Goal: Information Seeking & Learning: Learn about a topic

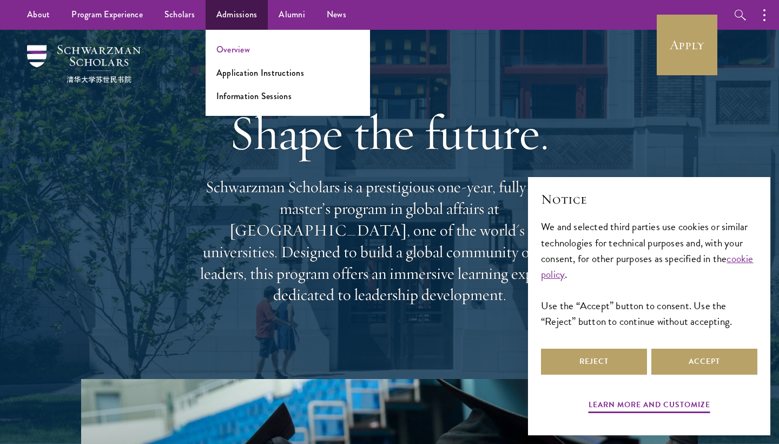
click at [220, 51] on link "Overview" at bounding box center [233, 49] width 34 height 12
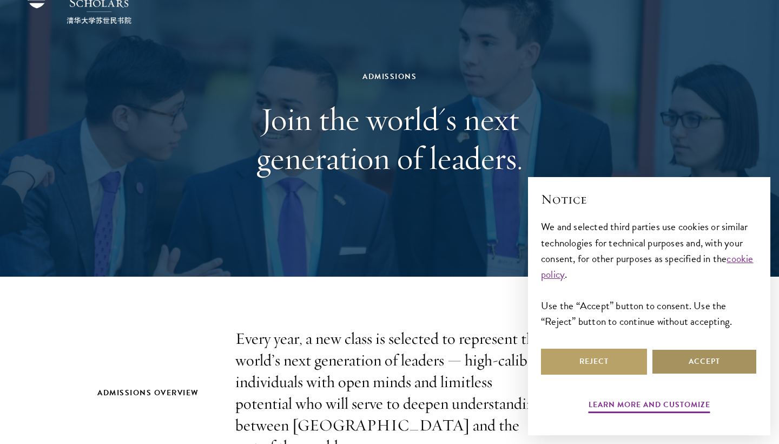
click at [719, 369] on button "Accept" at bounding box center [705, 362] width 106 height 26
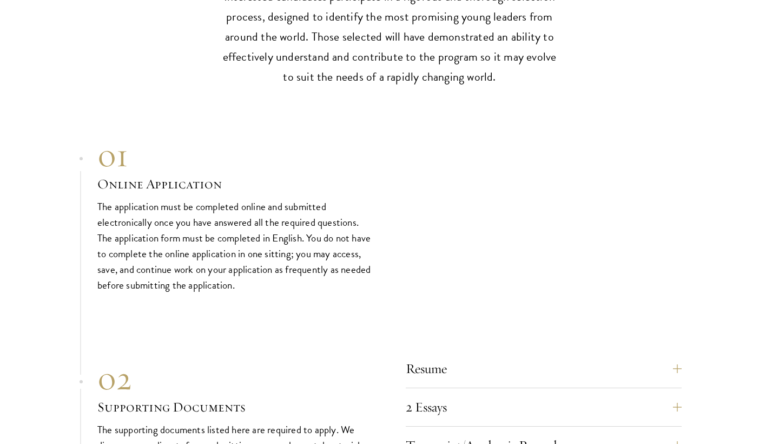
scroll to position [3533, 0]
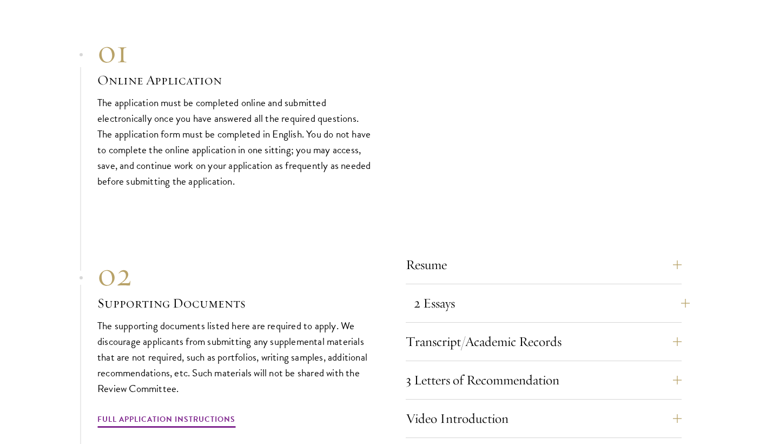
click at [497, 290] on button "2 Essays" at bounding box center [552, 303] width 276 height 26
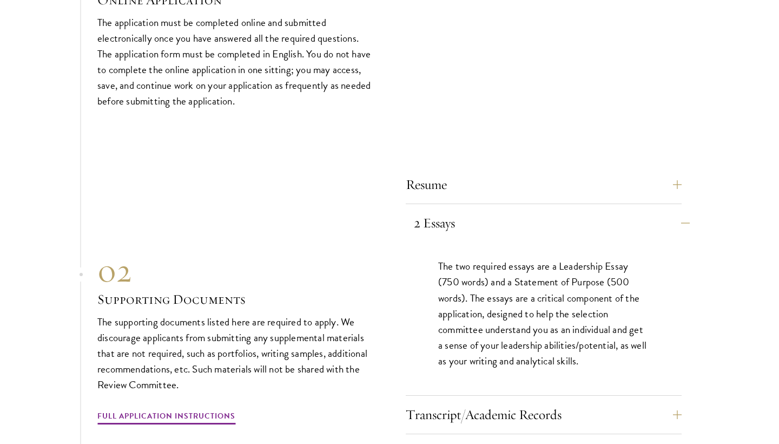
scroll to position [3629, 0]
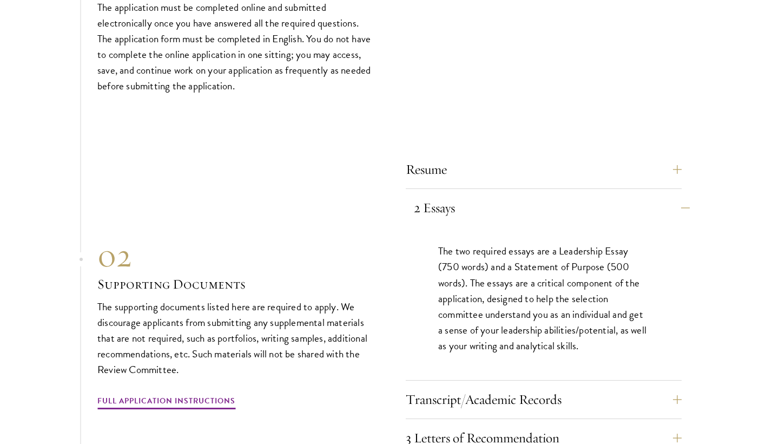
click at [444, 195] on button "2 Essays" at bounding box center [552, 208] width 276 height 26
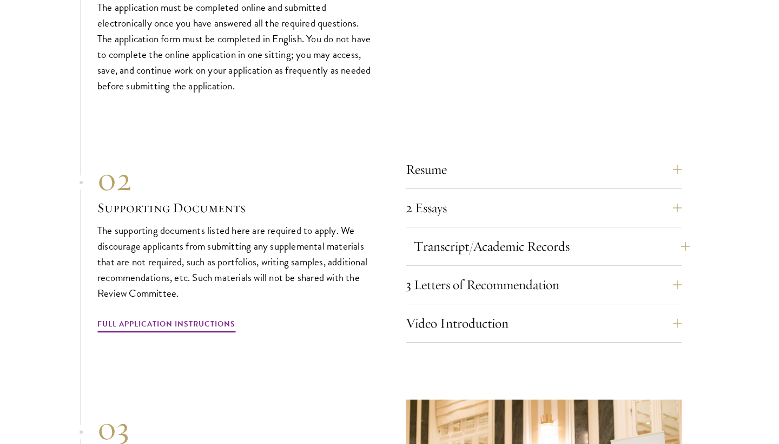
click at [444, 233] on button "Transcript/Academic Records" at bounding box center [552, 246] width 276 height 26
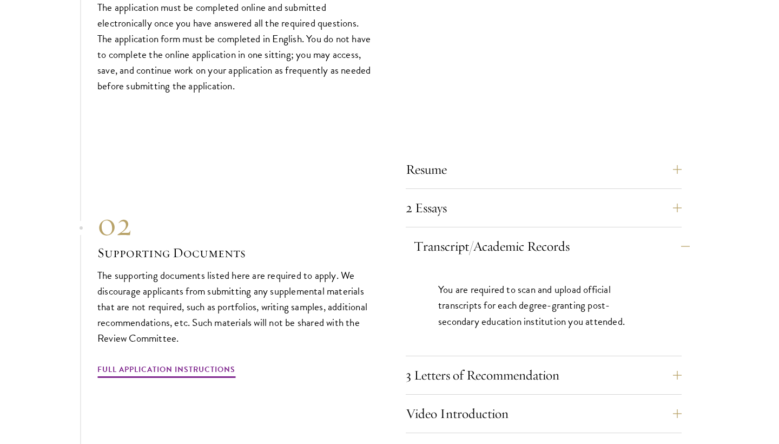
click at [444, 233] on button "Transcript/Academic Records" at bounding box center [552, 246] width 276 height 26
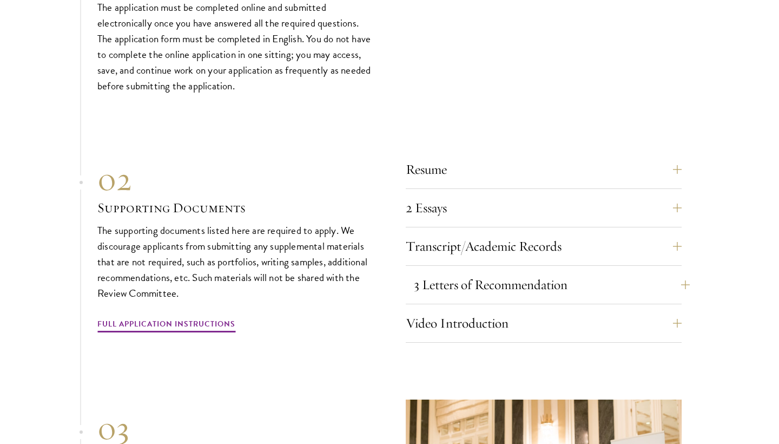
click at [435, 272] on button "3 Letters of Recommendation" at bounding box center [552, 285] width 276 height 26
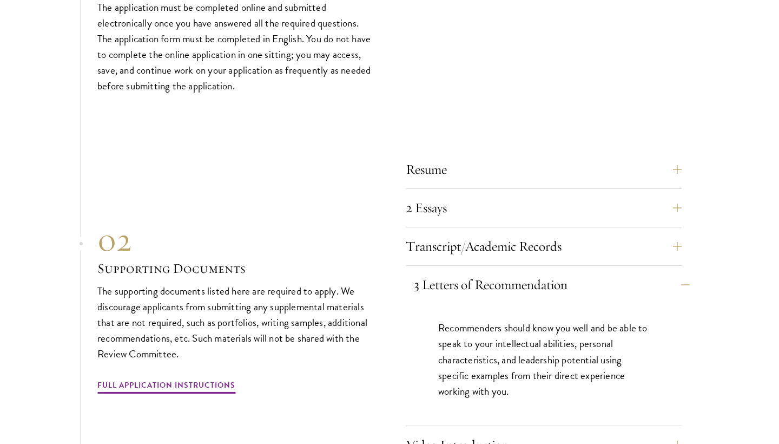
click at [435, 272] on button "3 Letters of Recommendation" at bounding box center [552, 285] width 276 height 26
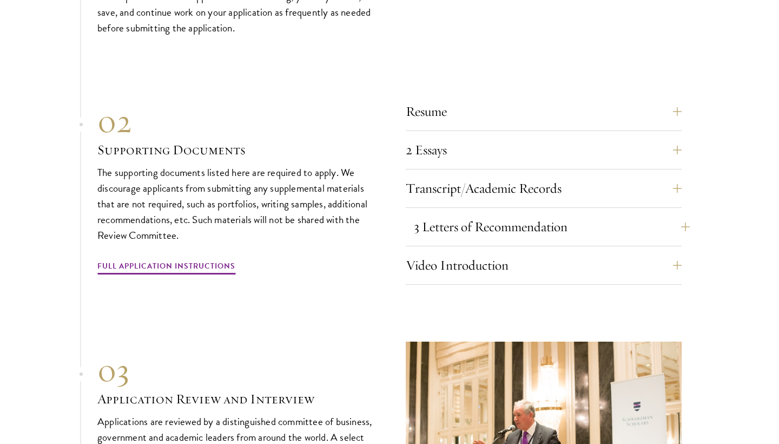
scroll to position [3688, 0]
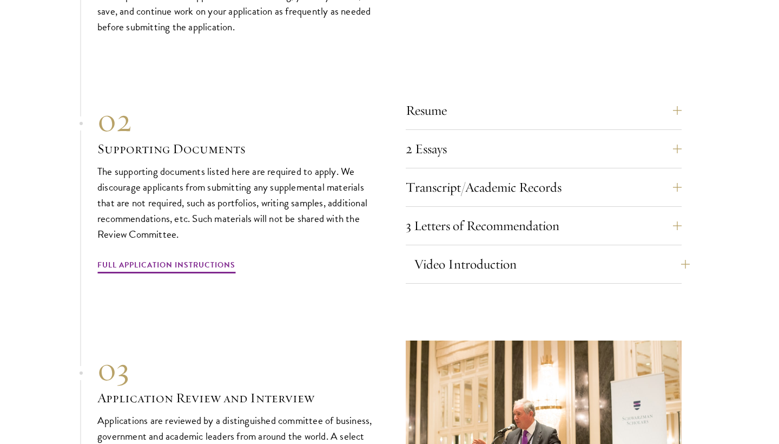
click at [446, 251] on button "Video Introduction" at bounding box center [552, 264] width 276 height 26
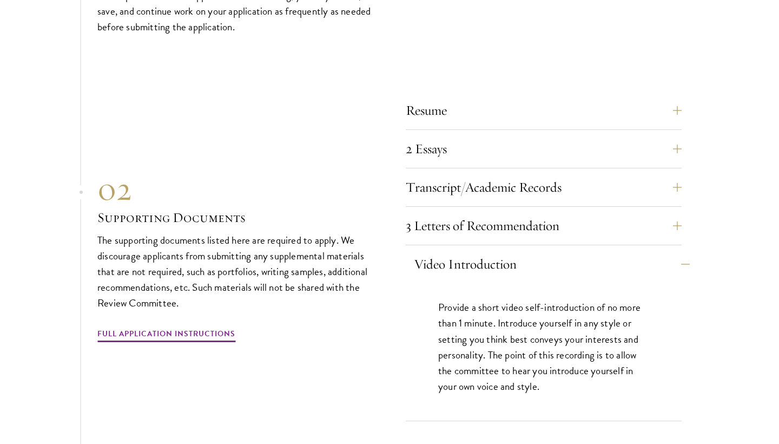
click at [446, 251] on button "Video Introduction" at bounding box center [552, 264] width 276 height 26
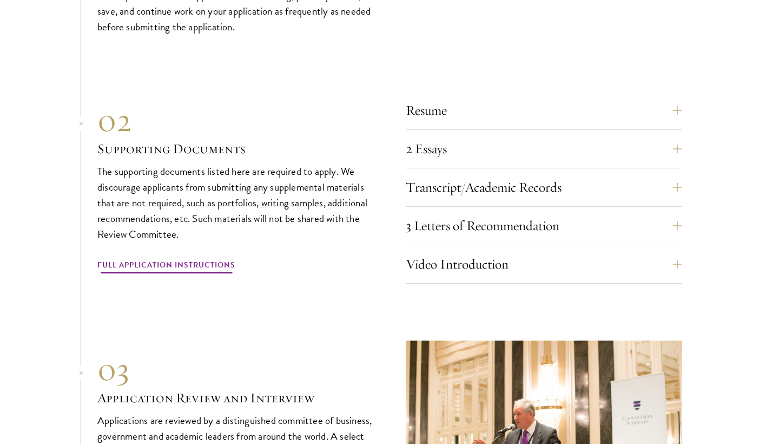
click at [164, 258] on link "Full Application Instructions" at bounding box center [166, 266] width 138 height 17
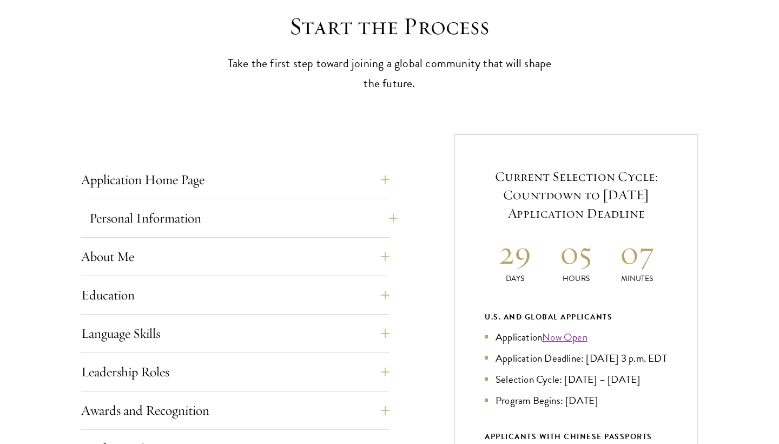
scroll to position [304, 0]
click at [147, 268] on div "About Me Biographical Profile: Provide a biographical profile of up to 100 word…" at bounding box center [235, 259] width 308 height 32
click at [149, 257] on button "About Me" at bounding box center [243, 256] width 308 height 26
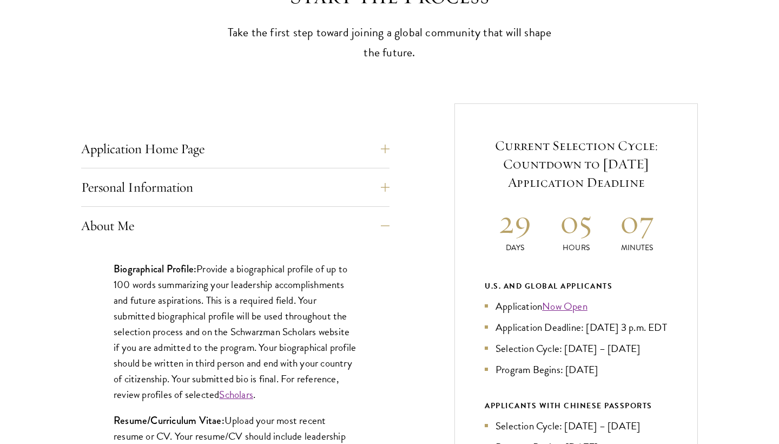
scroll to position [336, 0]
click at [253, 393] on link "Scholars" at bounding box center [236, 393] width 34 height 16
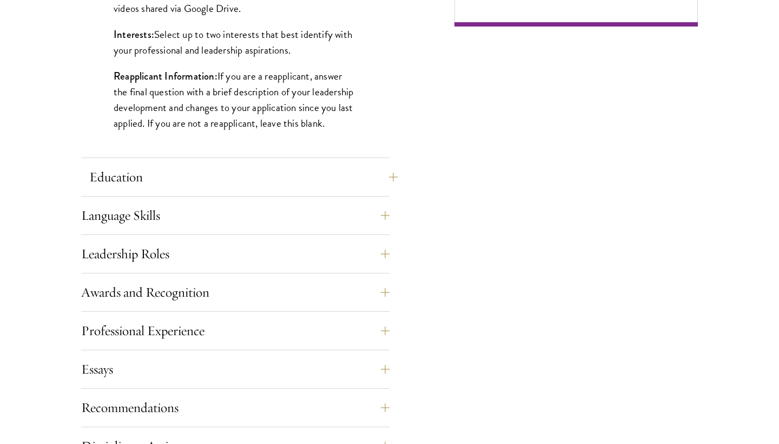
scroll to position [945, 0]
click at [341, 257] on button "Leadership Roles" at bounding box center [243, 254] width 308 height 26
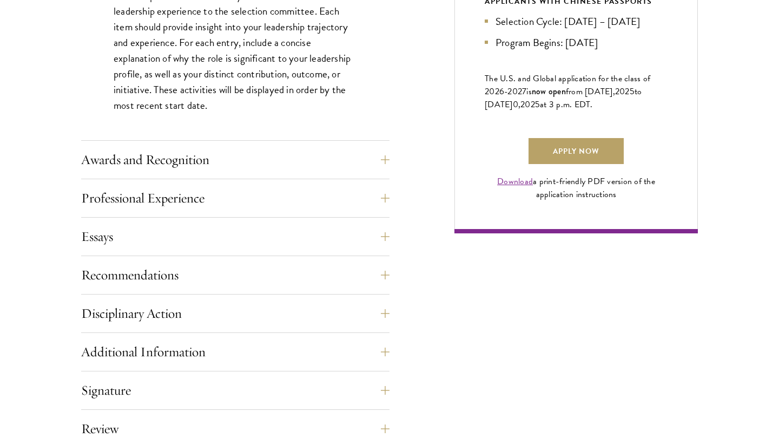
scroll to position [742, 0]
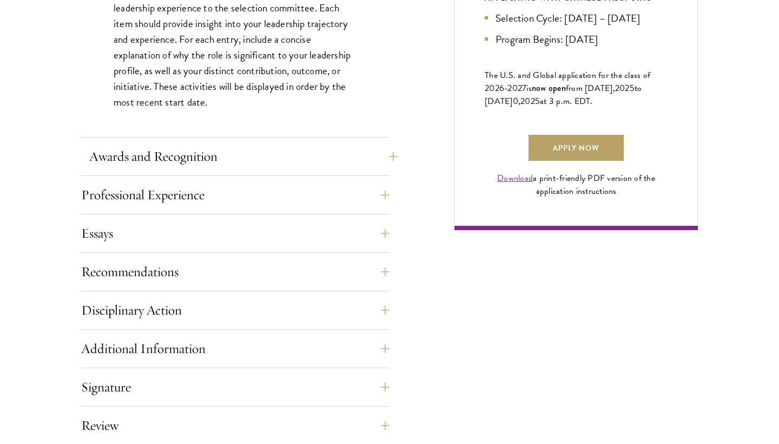
click at [216, 154] on button "Awards and Recognition" at bounding box center [243, 156] width 308 height 26
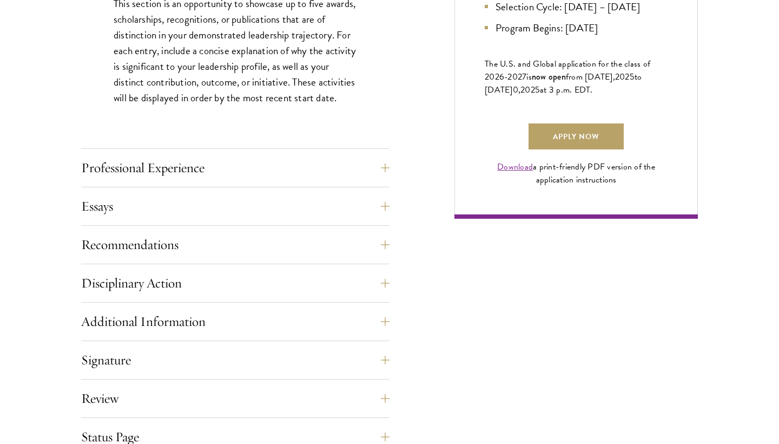
scroll to position [754, 0]
click at [211, 166] on button "Professional Experience" at bounding box center [243, 167] width 308 height 26
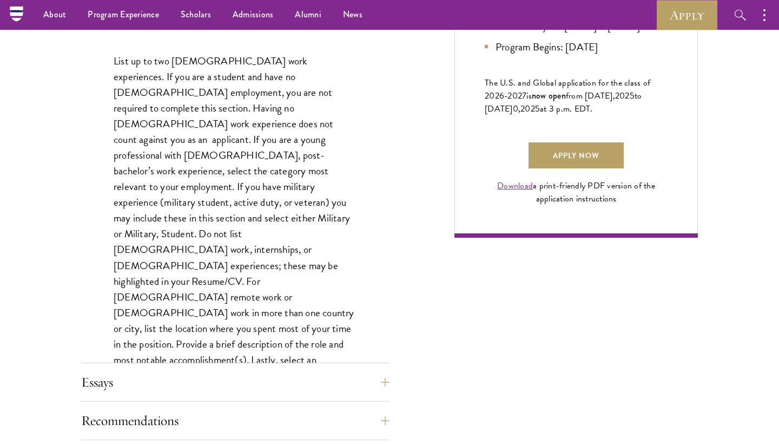
scroll to position [711, 0]
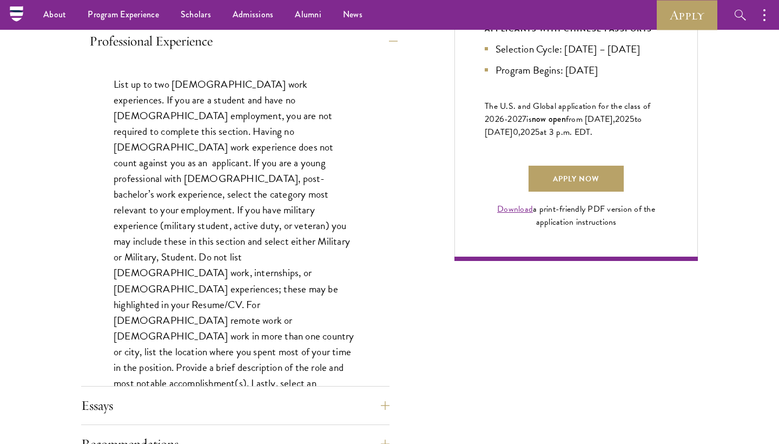
click at [218, 43] on button "Professional Experience" at bounding box center [243, 41] width 308 height 26
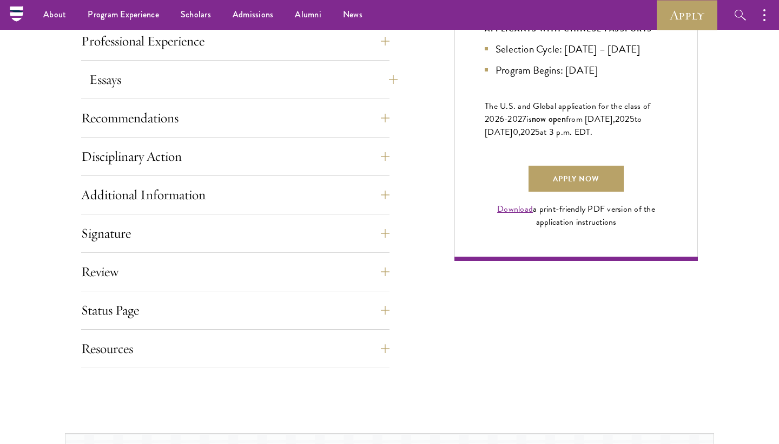
click at [154, 83] on button "Essays" at bounding box center [243, 80] width 308 height 26
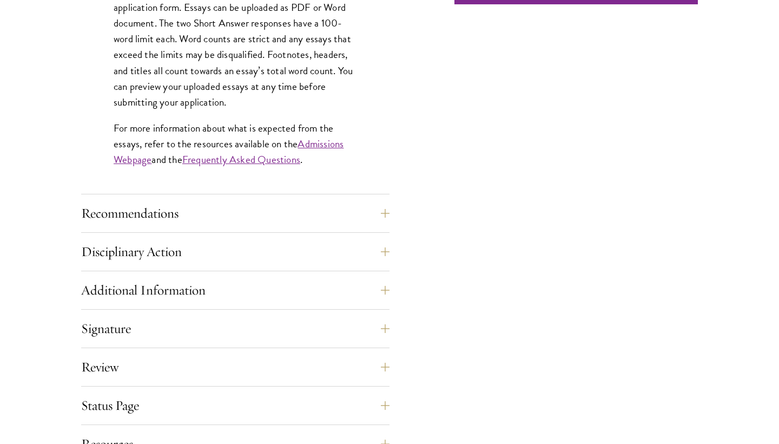
scroll to position [969, 0]
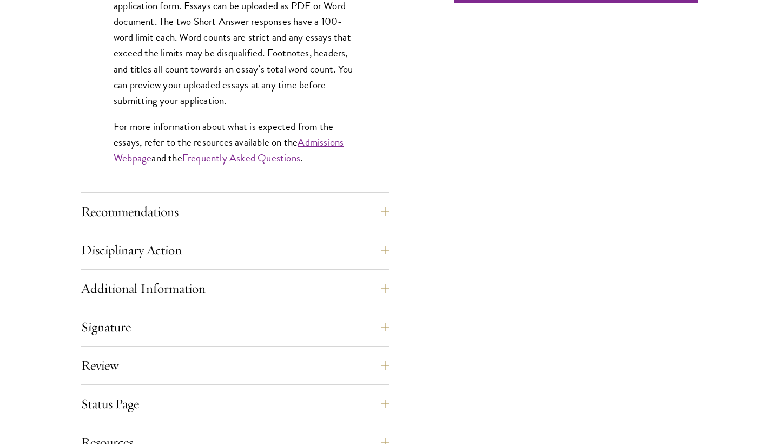
click at [195, 224] on div "Recommendations Register three recommenders by providing their names, professio…" at bounding box center [235, 215] width 308 height 32
click at [162, 248] on button "Disciplinary Action" at bounding box center [243, 250] width 308 height 26
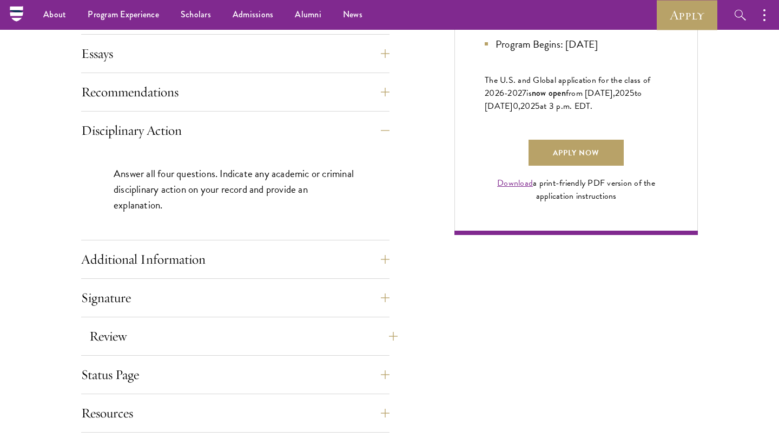
scroll to position [735, 0]
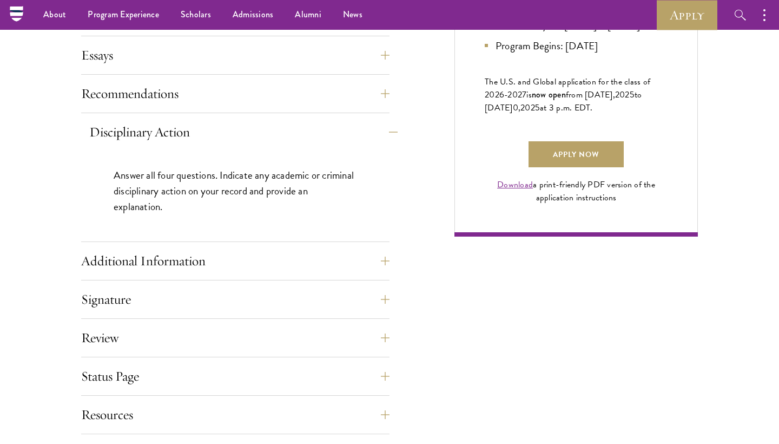
click at [165, 130] on button "Disciplinary Action" at bounding box center [243, 132] width 308 height 26
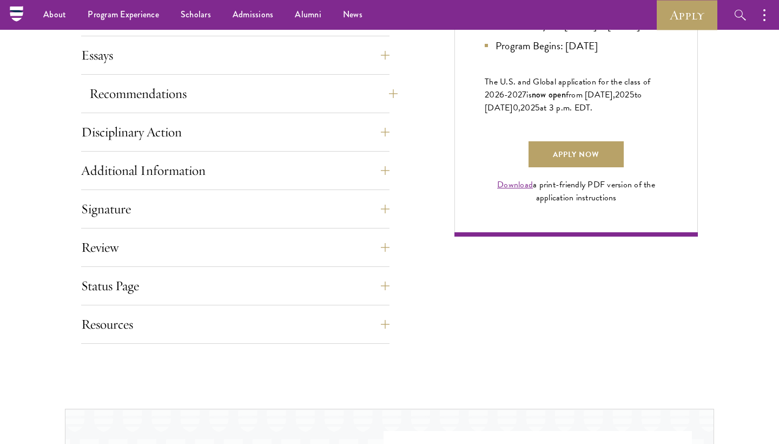
click at [176, 89] on button "Recommendations" at bounding box center [243, 94] width 308 height 26
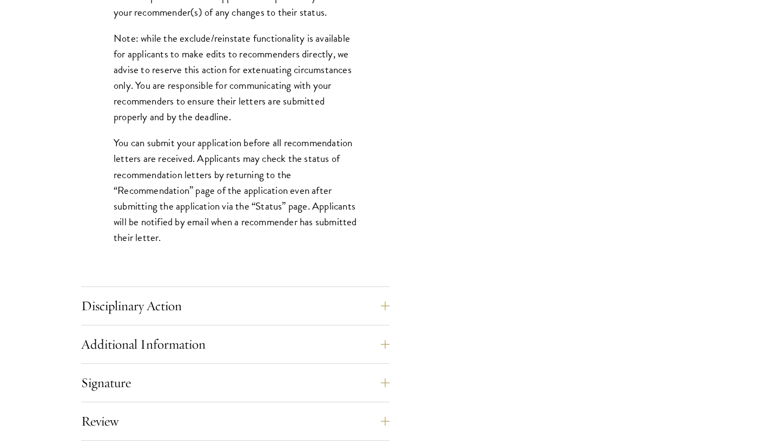
scroll to position [1567, 0]
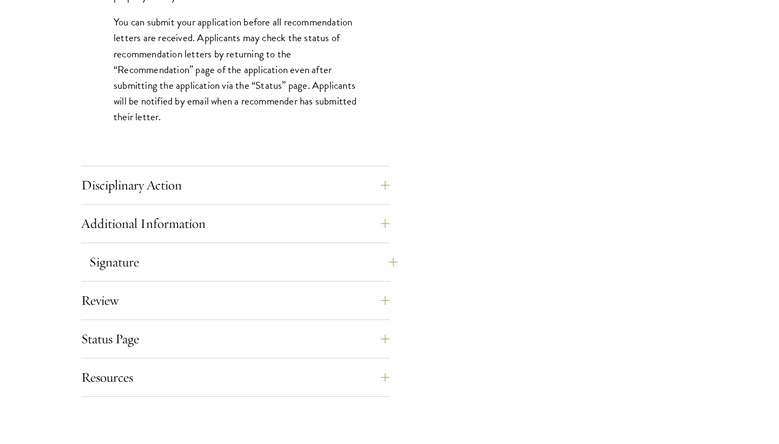
click at [155, 255] on button "Signature" at bounding box center [243, 262] width 308 height 26
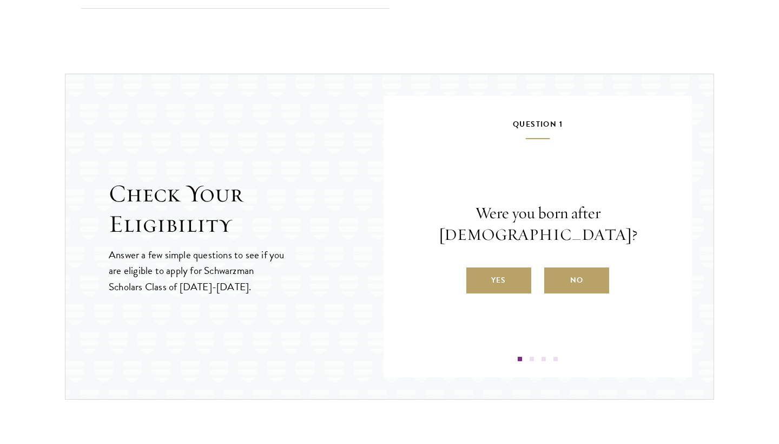
scroll to position [1304, 0]
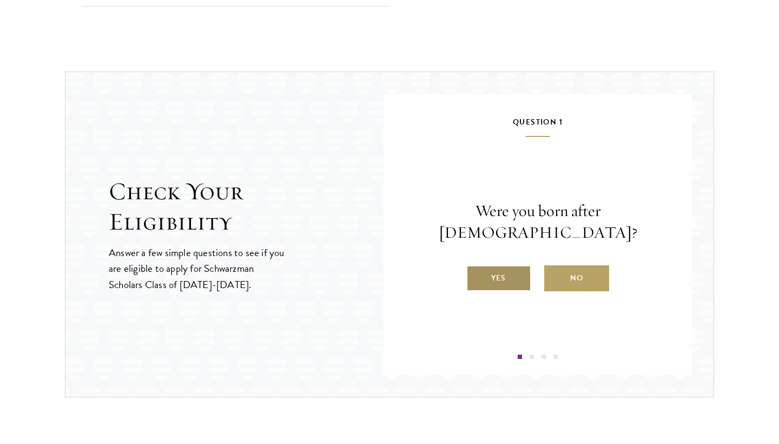
click at [508, 273] on label "Yes" at bounding box center [499, 278] width 65 height 26
click at [476, 273] on input "Yes" at bounding box center [472, 271] width 10 height 10
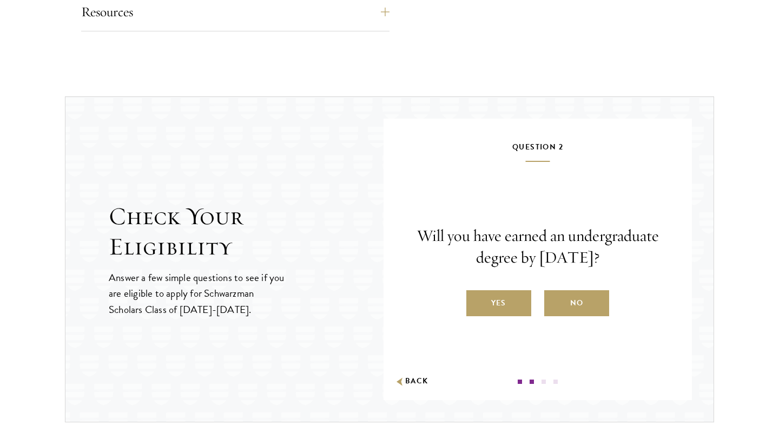
scroll to position [1282, 0]
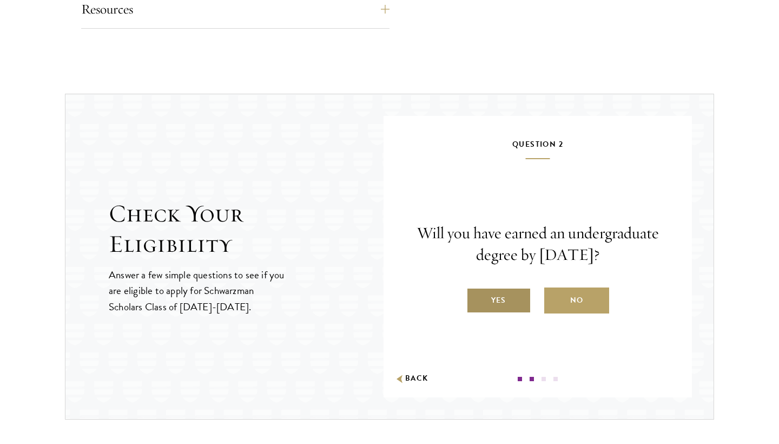
click at [505, 307] on label "Yes" at bounding box center [499, 300] width 65 height 26
click at [476, 298] on input "Yes" at bounding box center [472, 293] width 10 height 10
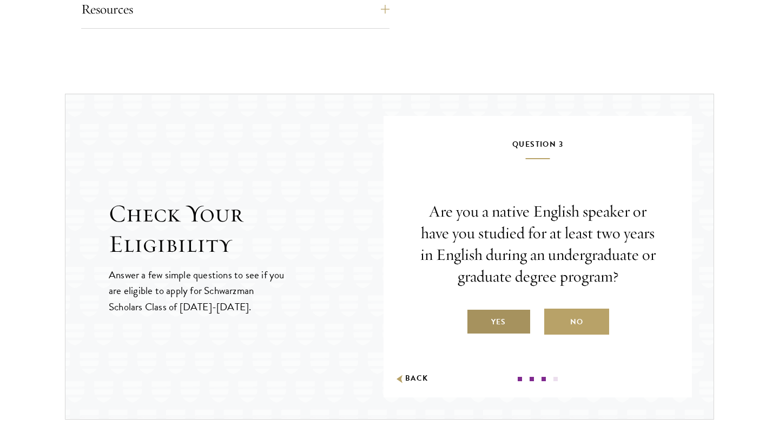
click at [504, 313] on label "Yes" at bounding box center [499, 321] width 65 height 26
click at [476, 313] on input "Yes" at bounding box center [472, 315] width 10 height 10
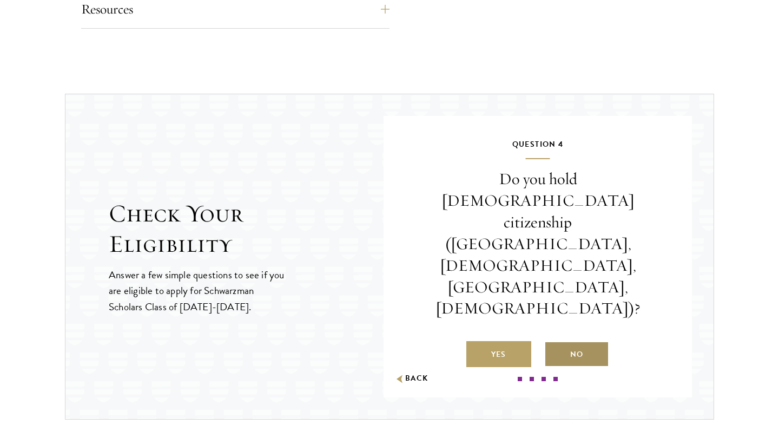
click at [557, 341] on label "No" at bounding box center [576, 354] width 65 height 26
click at [554, 343] on input "No" at bounding box center [549, 348] width 10 height 10
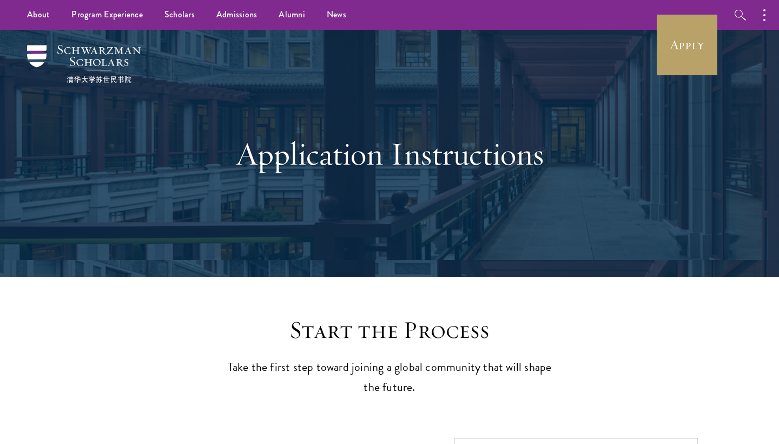
scroll to position [0, 0]
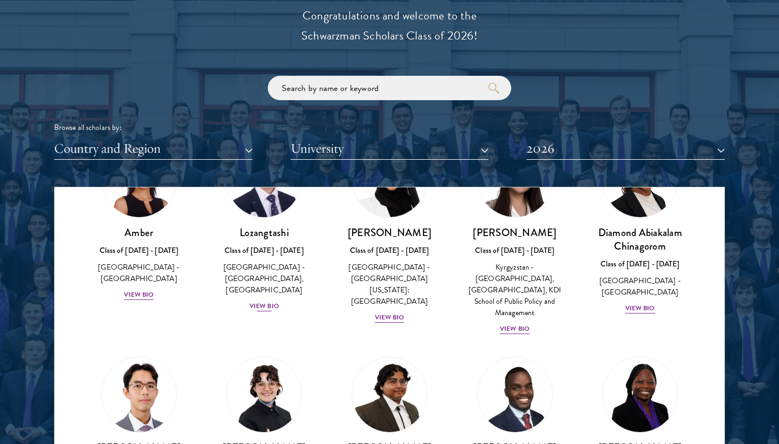
scroll to position [114, 0]
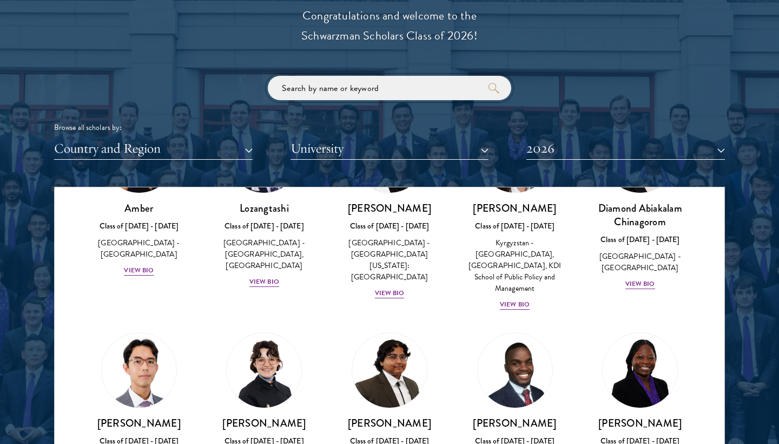
click at [347, 81] on input "search" at bounding box center [390, 88] width 244 height 24
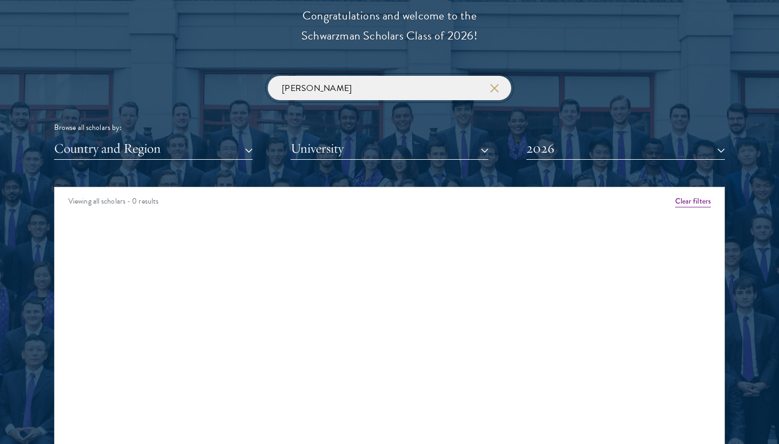
click button "submit" at bounding box center [0, 0] width 0 height 0
drag, startPoint x: 319, startPoint y: 86, endPoint x: 237, endPoint y: 86, distance: 82.8
click at [237, 86] on div "thome Browse all scholars by: Country and Region All Countries and Regions Afgh…" at bounding box center [389, 118] width 671 height 84
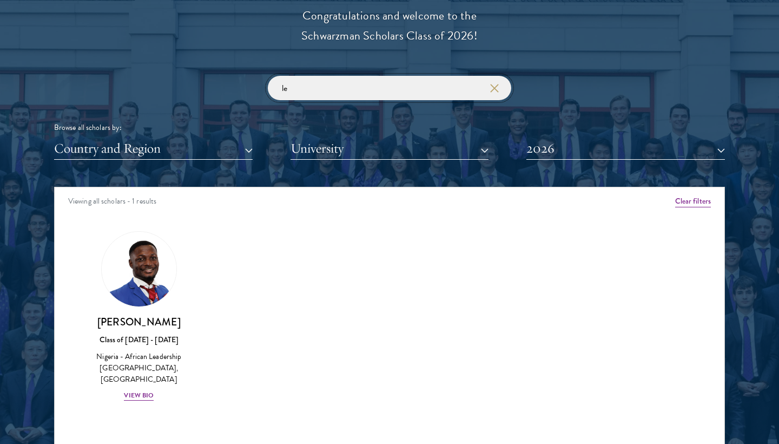
type input "l"
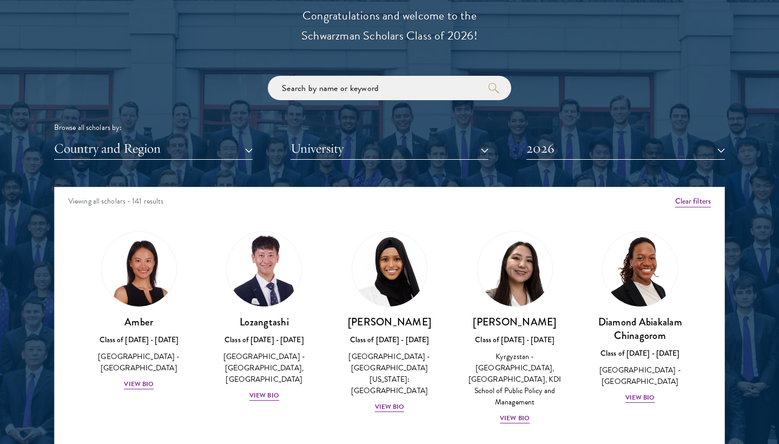
click at [547, 143] on button "2026" at bounding box center [626, 148] width 199 height 22
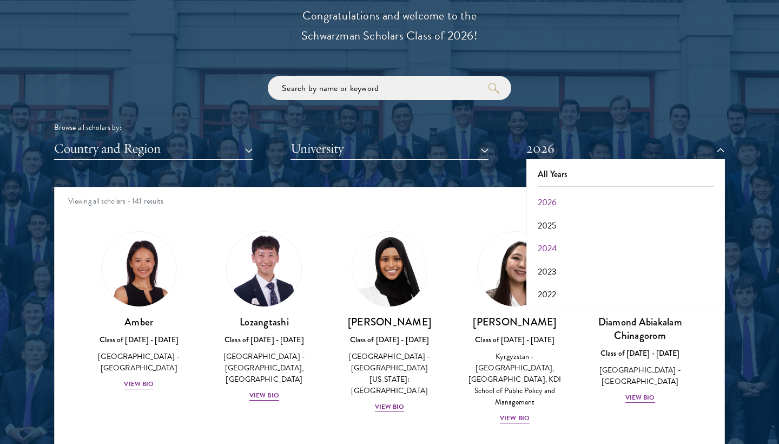
click at [548, 240] on button "2024" at bounding box center [626, 248] width 192 height 23
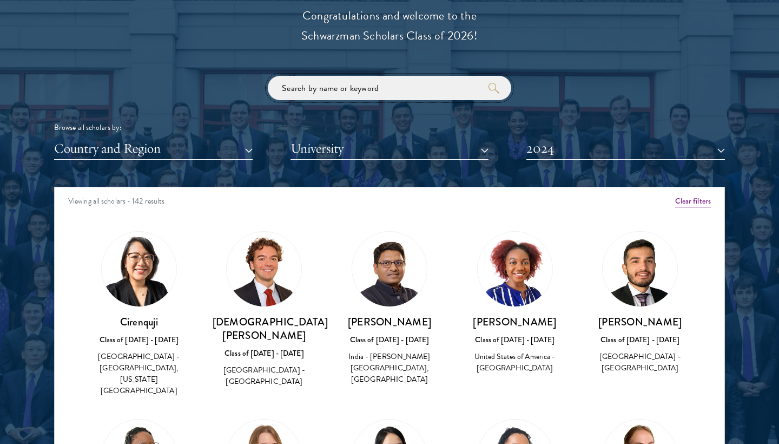
click at [409, 83] on input "search" at bounding box center [390, 88] width 244 height 24
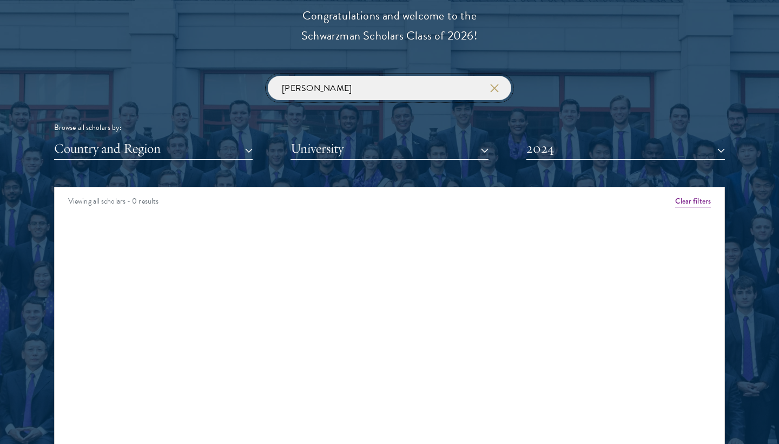
type input "thome"
click at [554, 146] on button "2024" at bounding box center [626, 148] width 199 height 22
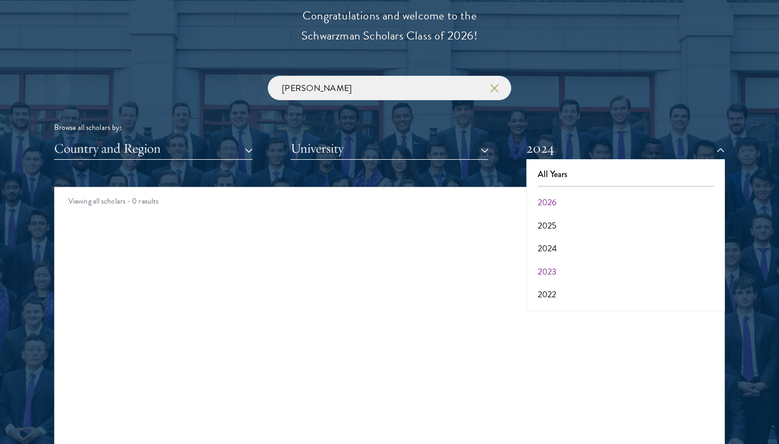
click at [559, 261] on button "2023" at bounding box center [626, 271] width 192 height 23
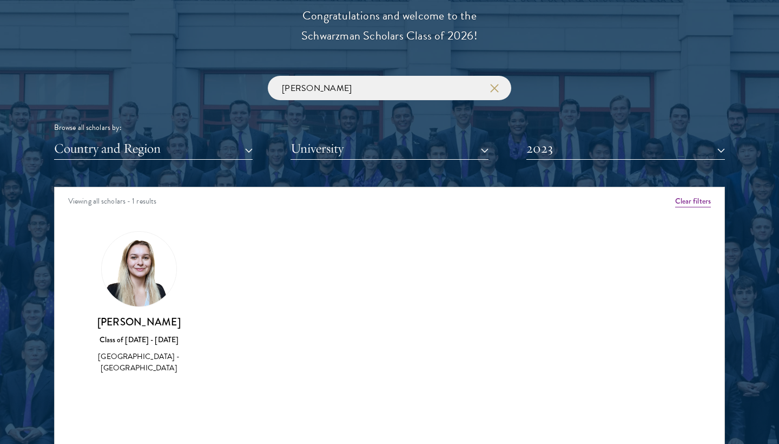
click at [138, 290] on img at bounding box center [139, 269] width 75 height 75
click at [135, 357] on div "Germany - University of Rochester" at bounding box center [139, 362] width 104 height 23
click at [134, 372] on div "Lea Thome Class of 2022 - 2023 Germany - University of Rochester" at bounding box center [139, 302] width 126 height 165
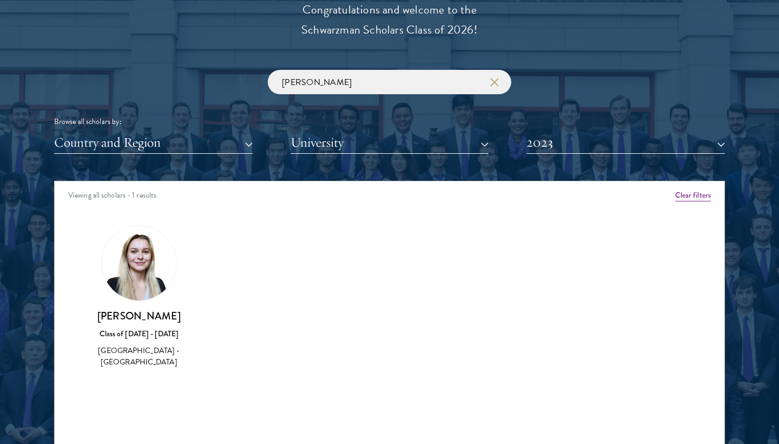
scroll to position [1257, 0]
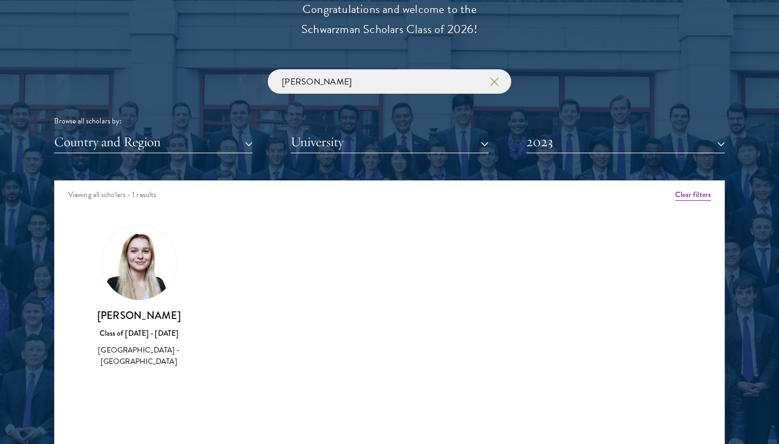
click at [588, 139] on button "2023" at bounding box center [626, 142] width 199 height 22
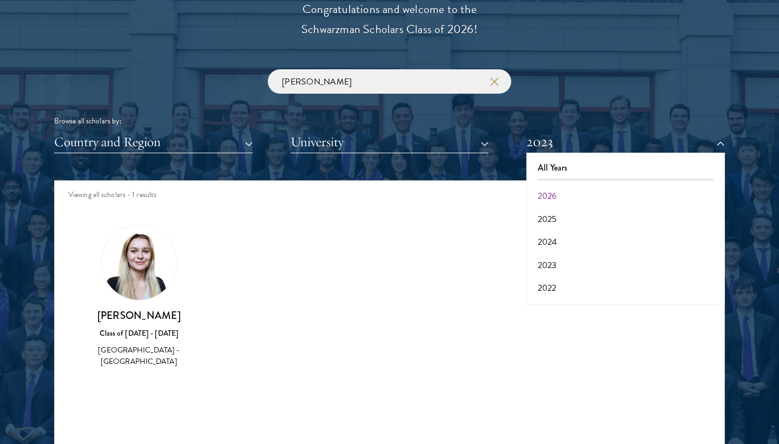
click at [492, 83] on button "button" at bounding box center [494, 81] width 11 height 11
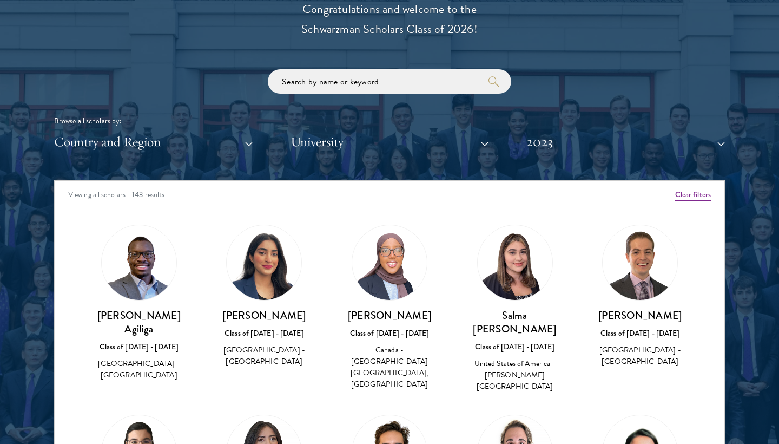
click at [589, 143] on button "2023" at bounding box center [626, 142] width 199 height 22
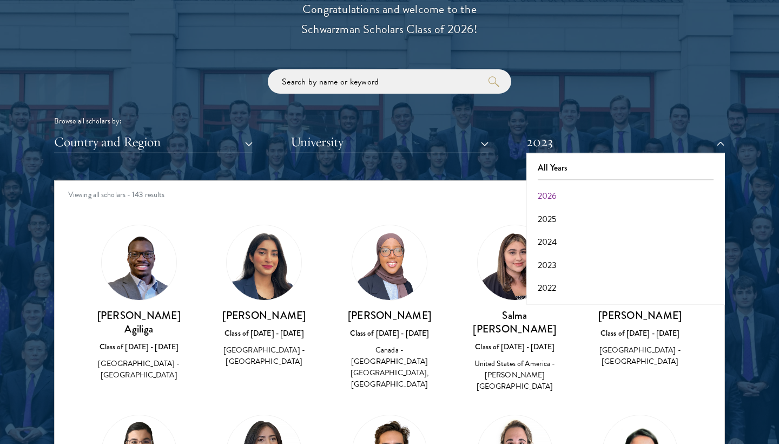
click at [562, 193] on button "2026" at bounding box center [626, 196] width 192 height 23
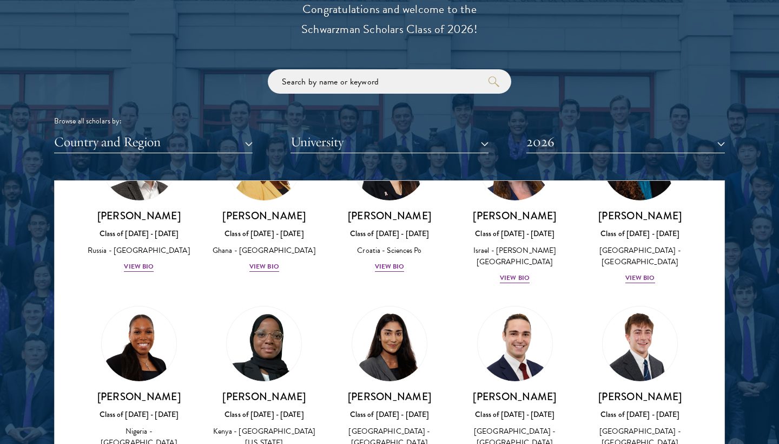
scroll to position [4208, 0]
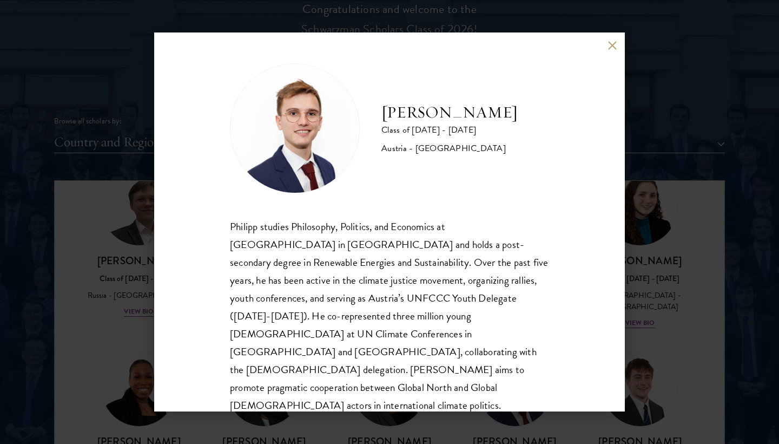
scroll to position [1, 0]
click at [613, 49] on button at bounding box center [612, 45] width 9 height 9
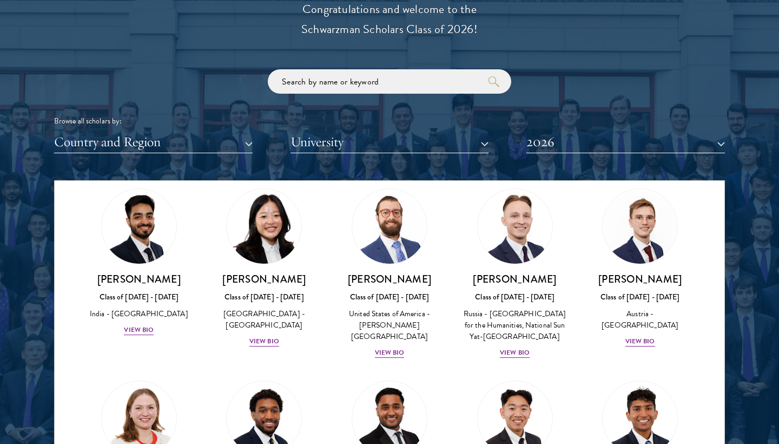
scroll to position [4575, 0]
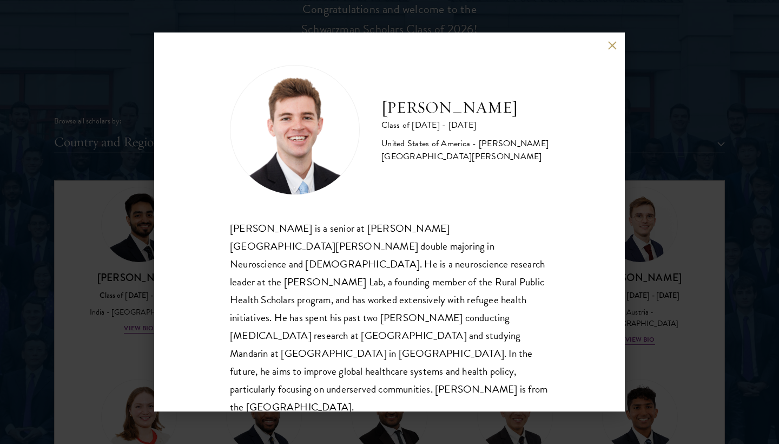
click at [611, 48] on button at bounding box center [612, 45] width 9 height 9
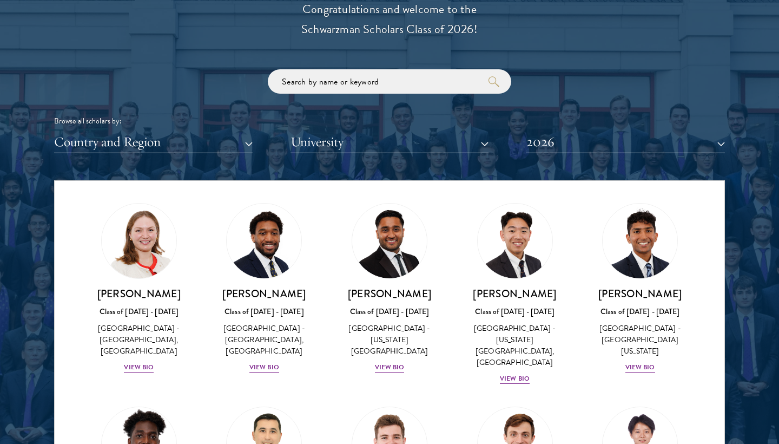
scroll to position [4752, 0]
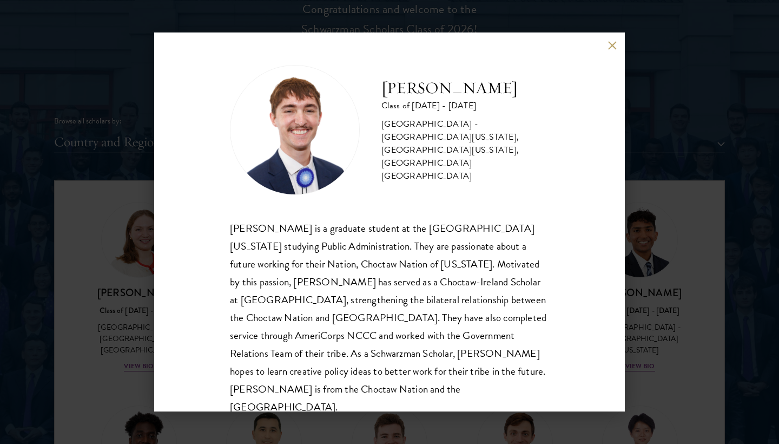
click at [614, 49] on button at bounding box center [612, 45] width 9 height 9
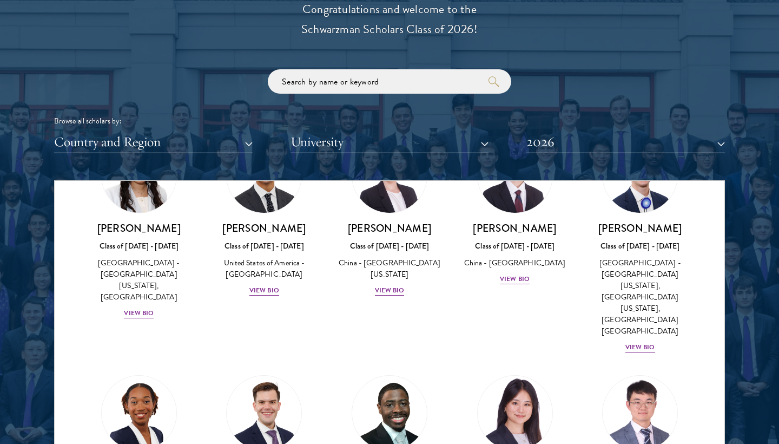
scroll to position [5243, 0]
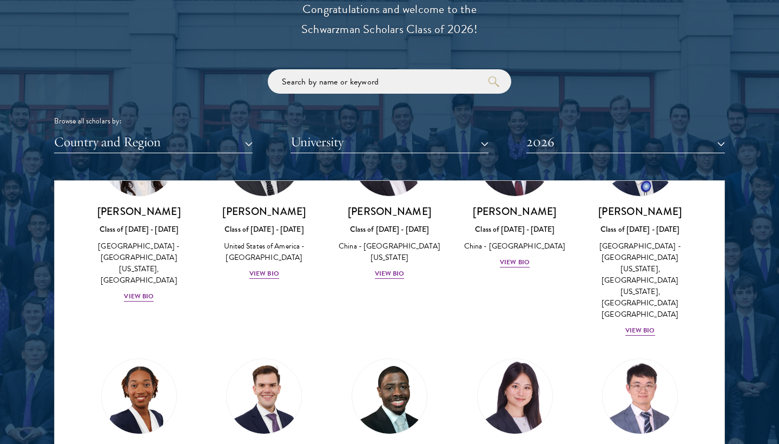
click at [544, 137] on button "2026" at bounding box center [626, 142] width 199 height 22
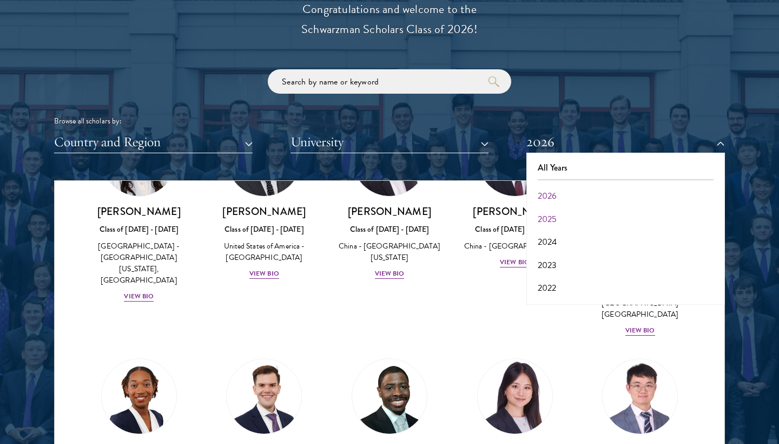
click at [542, 212] on button "2025" at bounding box center [626, 219] width 192 height 23
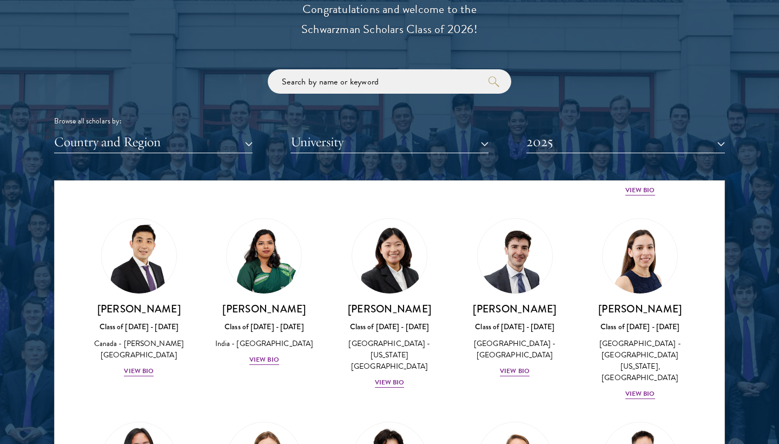
scroll to position [4036, 0]
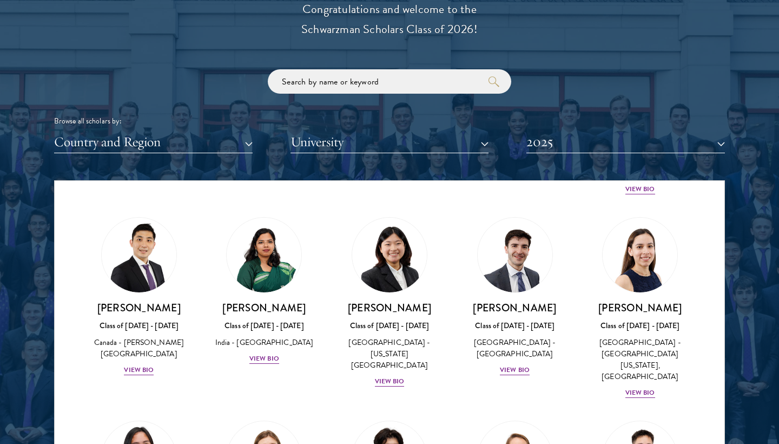
click at [550, 133] on button "2025" at bounding box center [626, 142] width 199 height 22
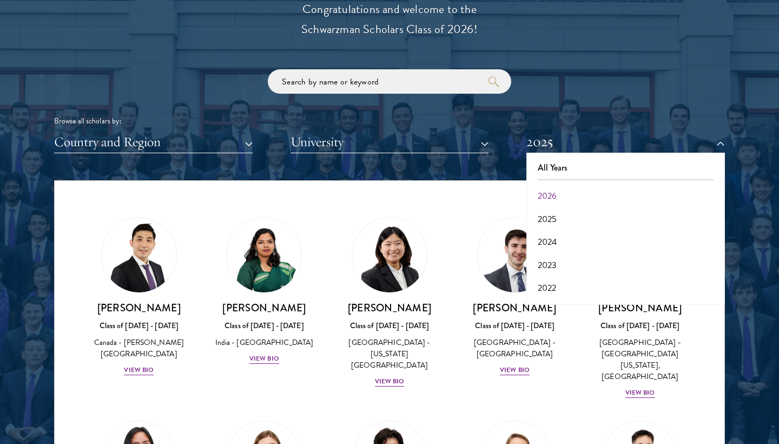
click at [547, 191] on button "2026" at bounding box center [626, 196] width 192 height 23
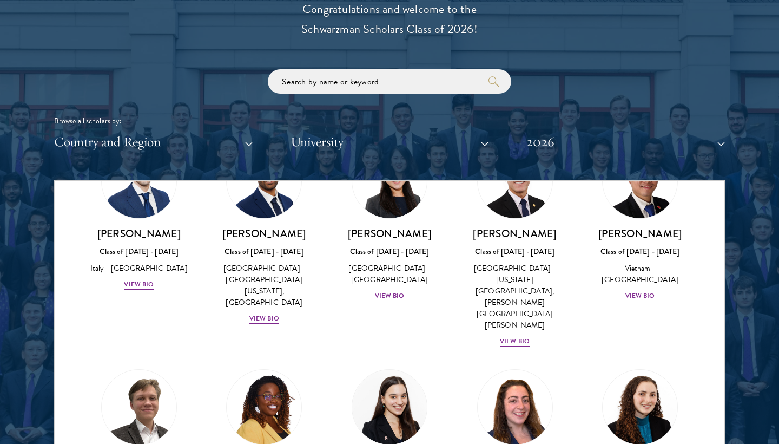
scroll to position [4003, 0]
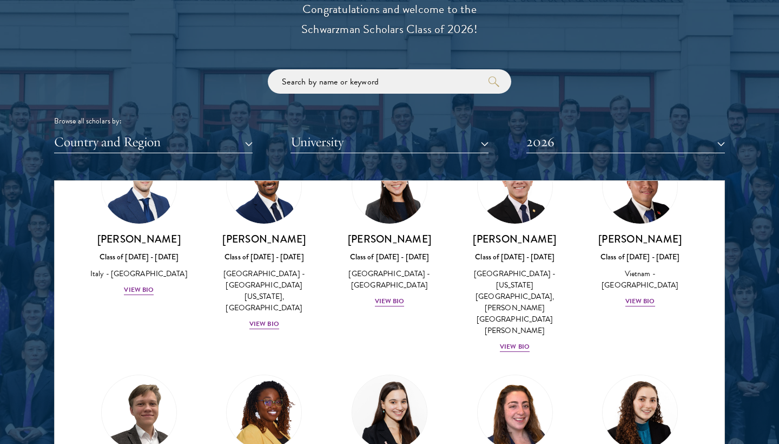
click at [395, 139] on button "University" at bounding box center [390, 142] width 199 height 22
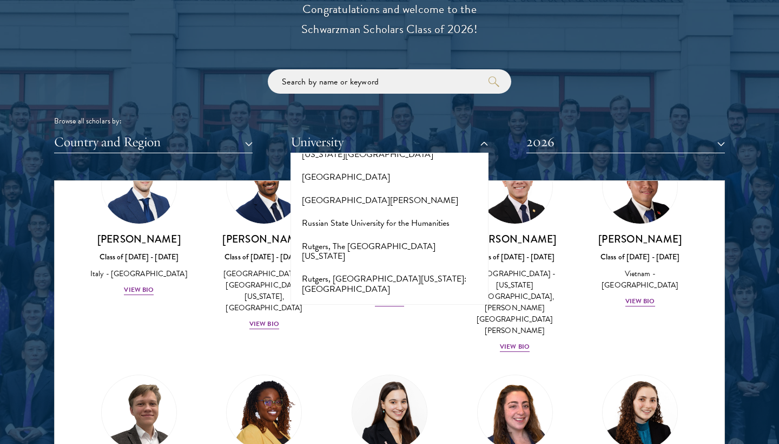
scroll to position [5605, 0]
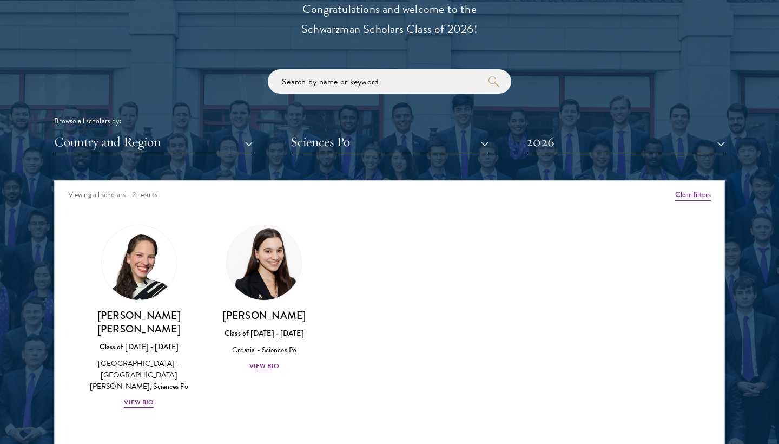
click at [264, 364] on div "View Bio" at bounding box center [264, 366] width 30 height 10
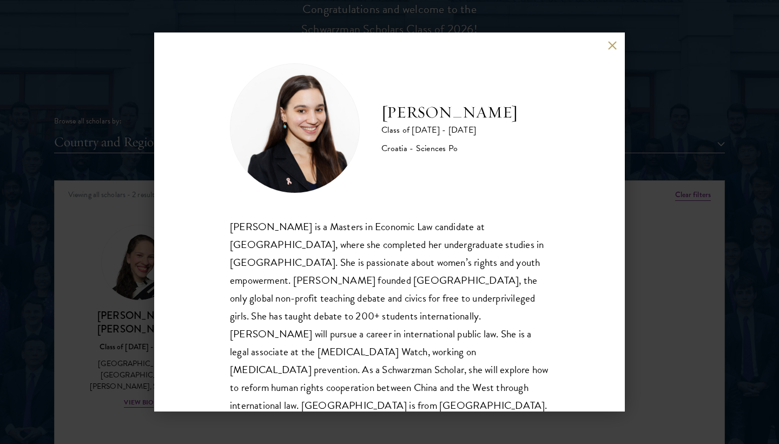
scroll to position [1, 0]
click at [611, 50] on div "Gabrijela Papec Class of 2025 - 2026 Croatia - Sciences Po Gabrijela Papec is a…" at bounding box center [389, 221] width 471 height 379
click at [610, 47] on button at bounding box center [612, 45] width 9 height 9
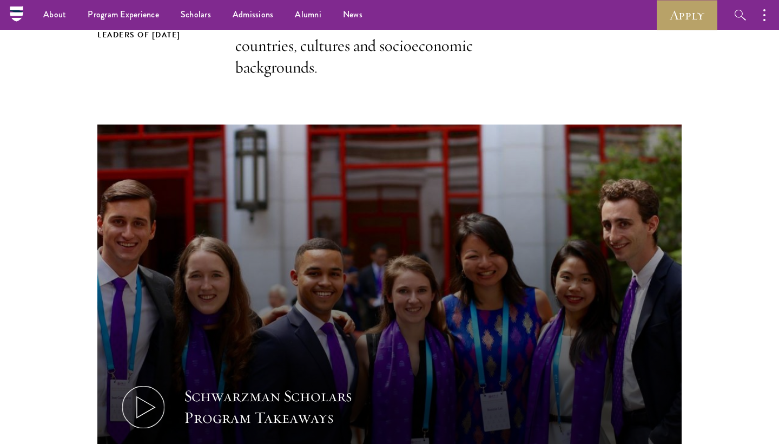
scroll to position [389, 0]
